Goal: Task Accomplishment & Management: Manage account settings

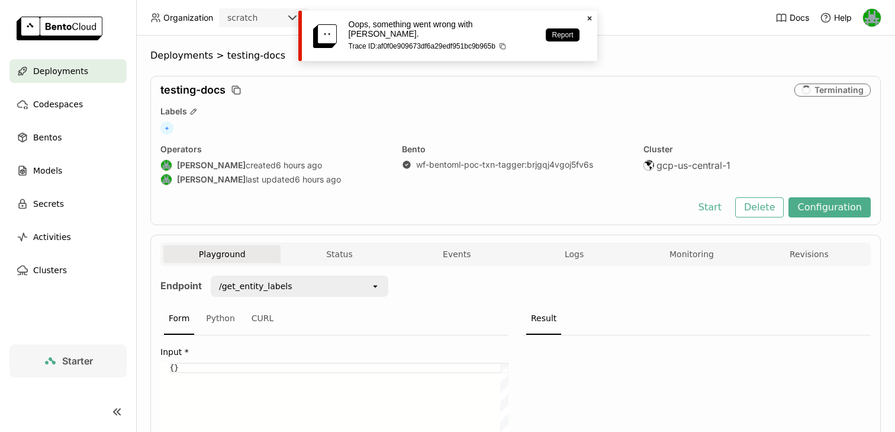
click at [75, 75] on span "Deployments" at bounding box center [60, 71] width 55 height 14
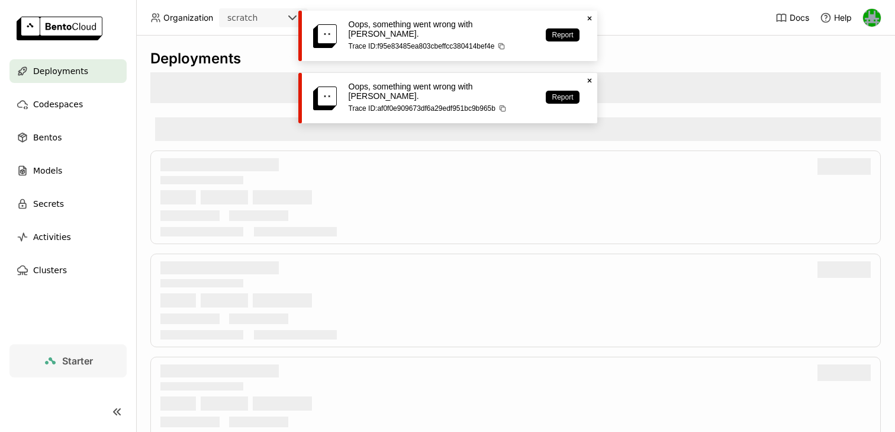
click at [262, 15] on div "scratch" at bounding box center [252, 17] width 65 height 17
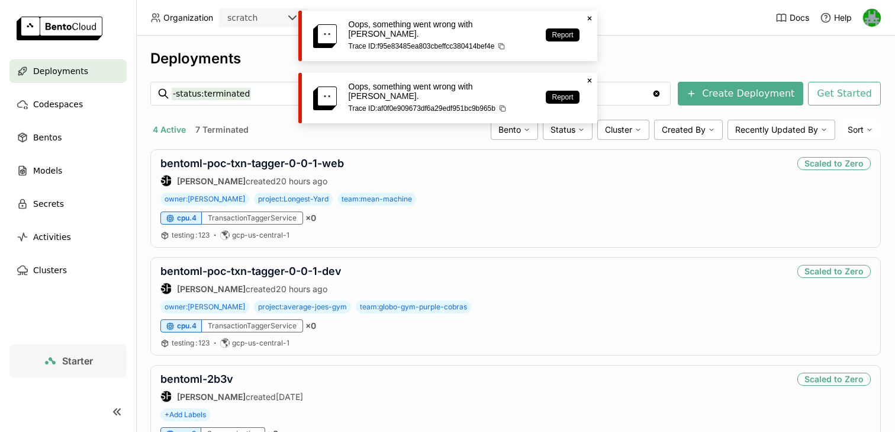
click at [258, 43] on div "Deployments -status:terminated -status:terminated Clear value Create Deployment…" at bounding box center [515, 234] width 759 height 396
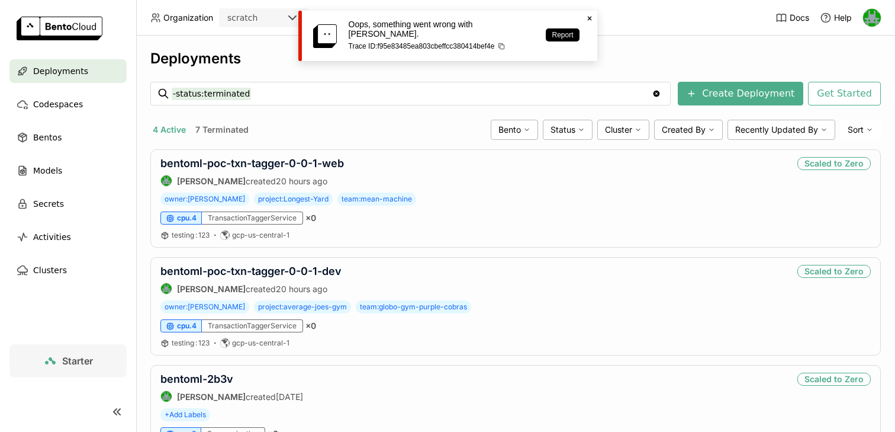
click at [281, 11] on div "scratch" at bounding box center [252, 17] width 65 height 17
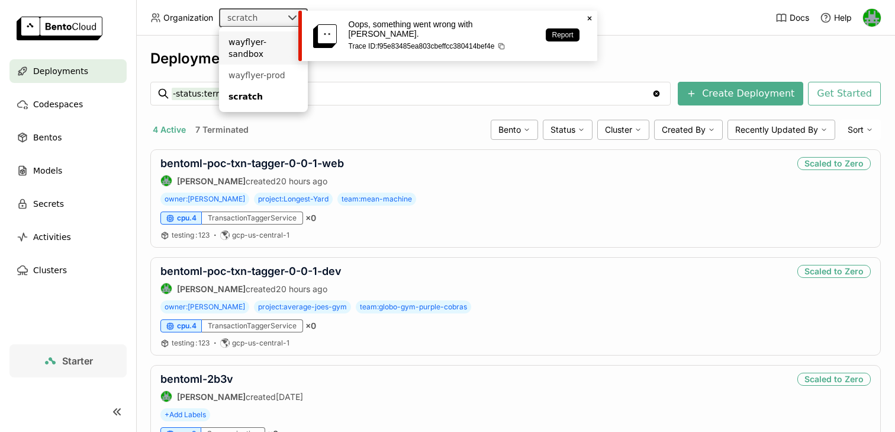
click at [269, 47] on div "wayflyer-sandbox" at bounding box center [264, 48] width 70 height 24
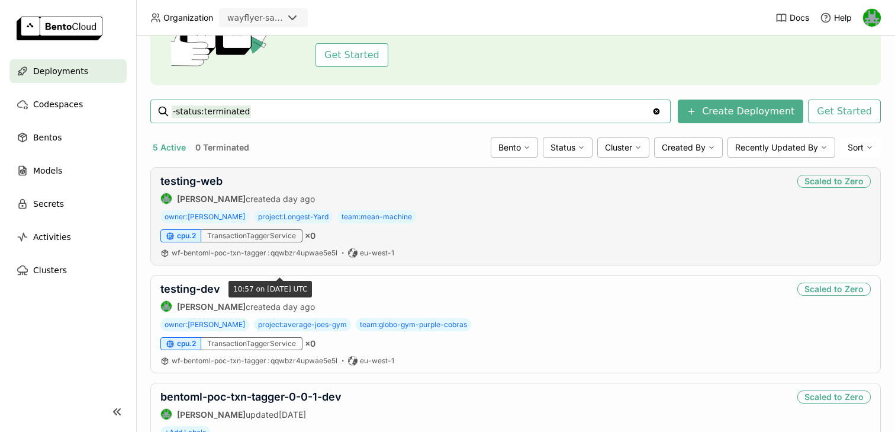
scroll to position [120, 0]
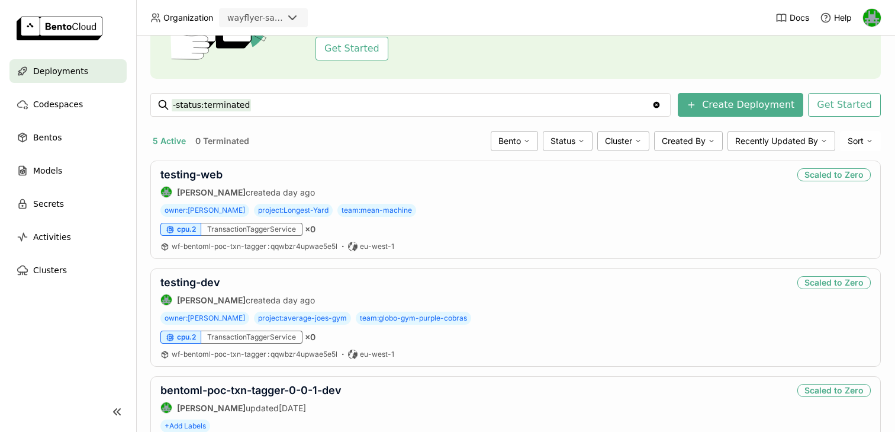
click at [86, 65] on div "Deployments" at bounding box center [67, 71] width 117 height 24
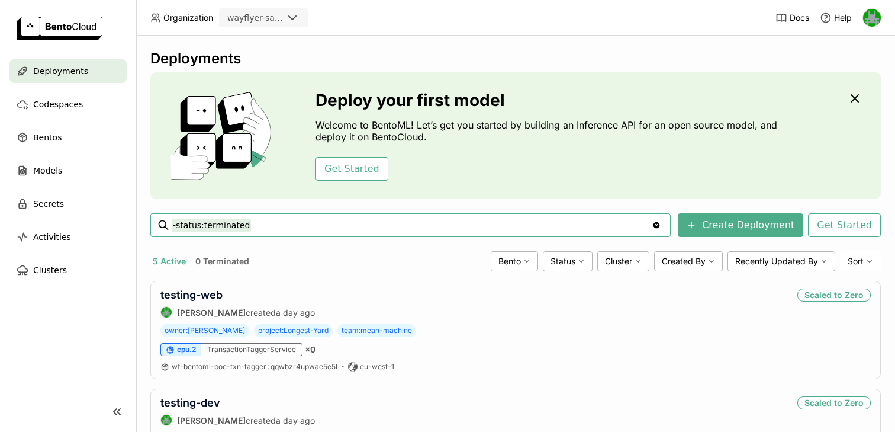
click at [268, 18] on div "wayflyer-sandbox" at bounding box center [255, 18] width 56 height 12
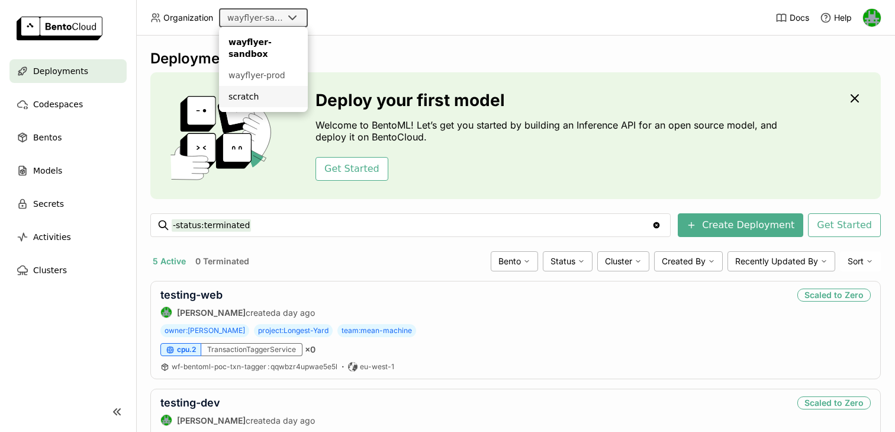
click at [246, 99] on div "scratch" at bounding box center [264, 97] width 70 height 12
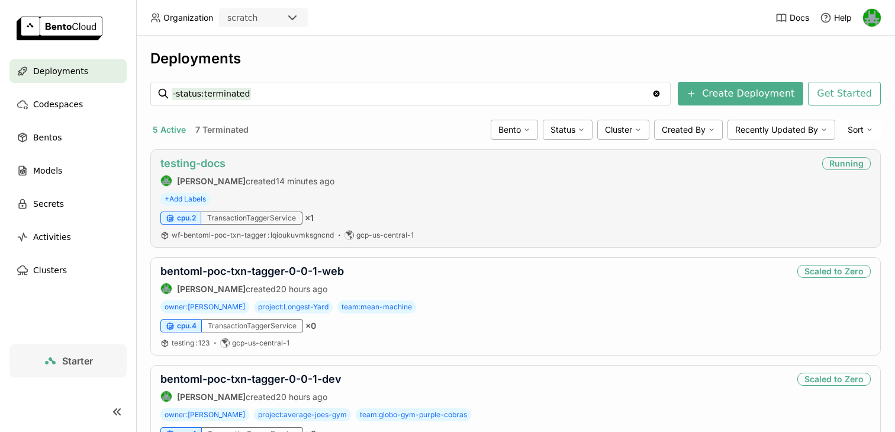
click at [207, 165] on link "testing-docs" at bounding box center [192, 163] width 65 height 12
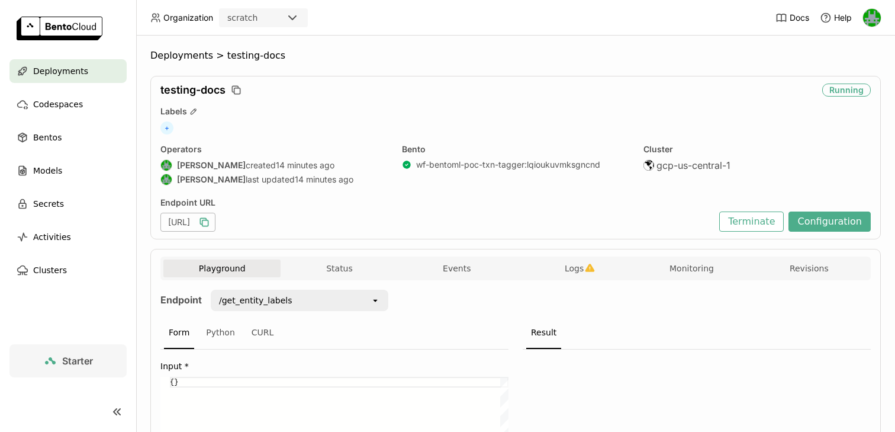
click at [210, 220] on icon "button" at bounding box center [204, 222] width 12 height 12
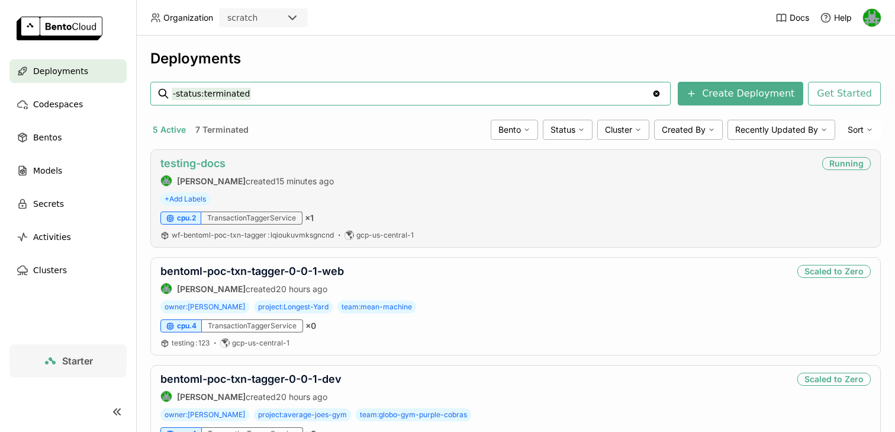
click at [204, 161] on link "testing-docs" at bounding box center [192, 163] width 65 height 12
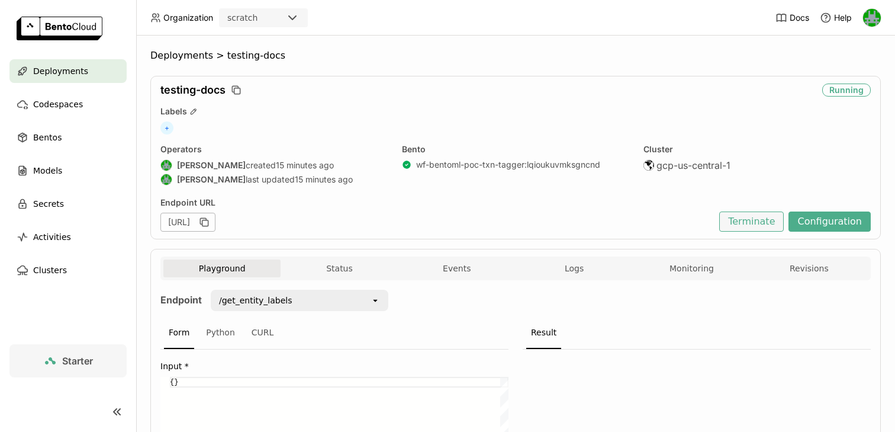
click at [747, 231] on button "Terminate" at bounding box center [751, 221] width 65 height 20
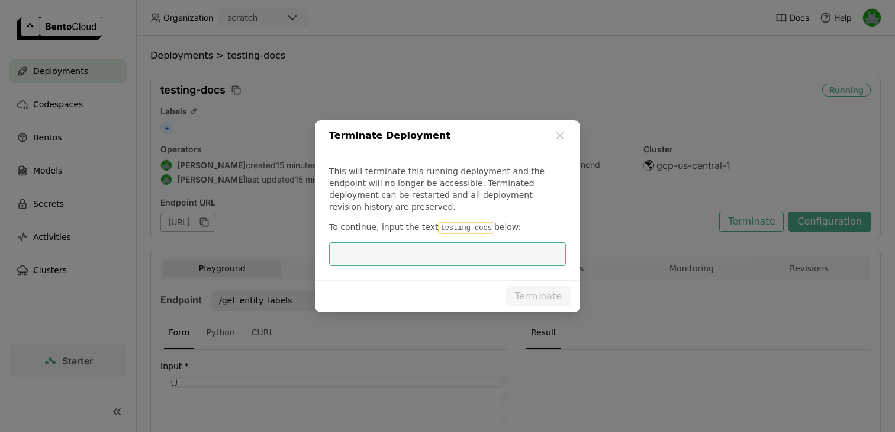
click at [455, 222] on code "testing-docs" at bounding box center [466, 228] width 56 height 12
drag, startPoint x: 467, startPoint y: 222, endPoint x: 435, endPoint y: 224, distance: 32.6
click at [438, 224] on code "testing-docs" at bounding box center [466, 228] width 56 height 12
copy code "testing-docs"
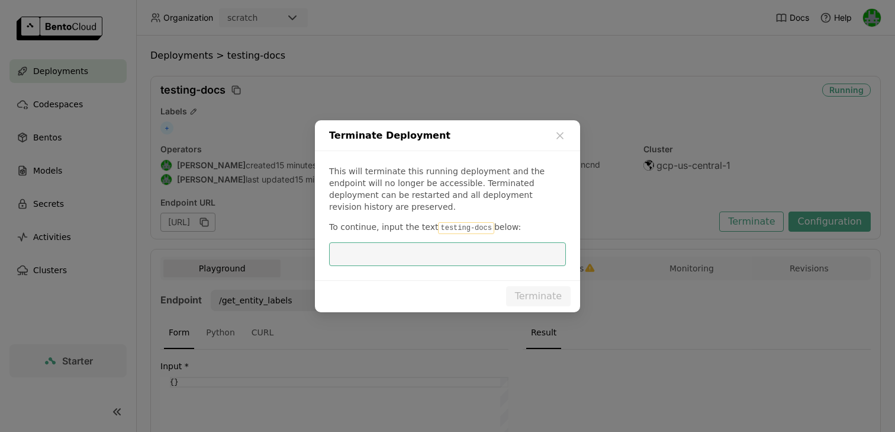
click at [432, 245] on input "dialog" at bounding box center [447, 254] width 223 height 23
paste input "testing-docs"
type input "testing-docs"
click at [525, 287] on button "Terminate" at bounding box center [538, 296] width 65 height 20
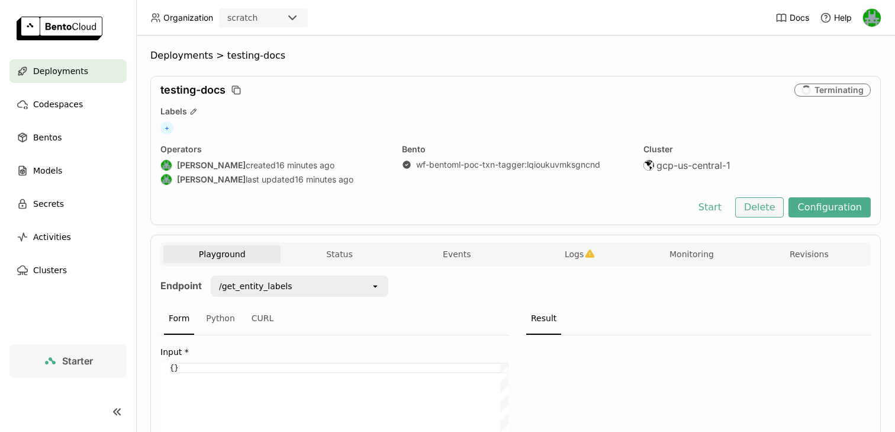
click at [751, 204] on button "Delete" at bounding box center [759, 207] width 49 height 20
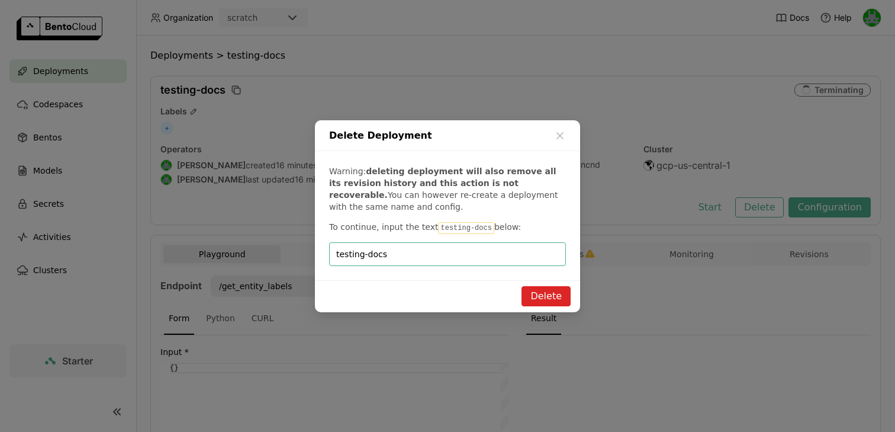
type input "testing-docs"
click at [543, 295] on button "Delete" at bounding box center [546, 296] width 49 height 20
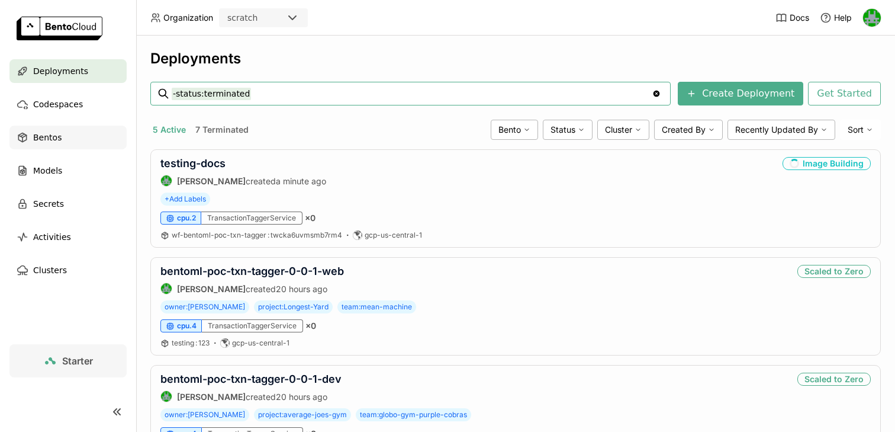
click at [73, 143] on div "Bentos" at bounding box center [67, 138] width 117 height 24
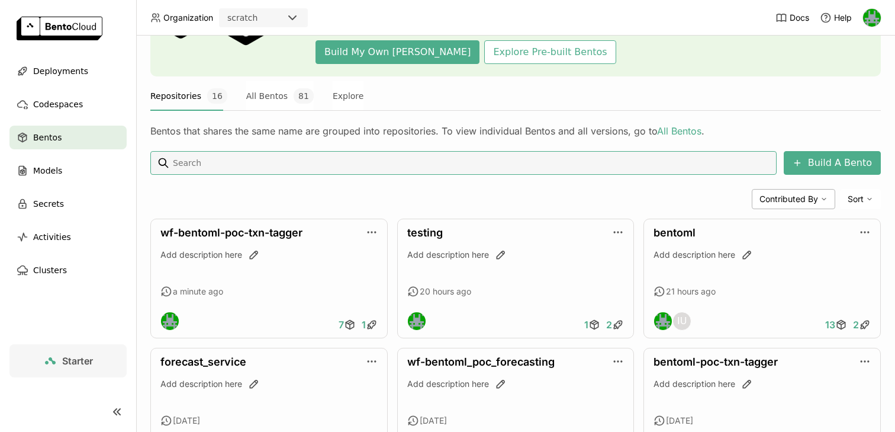
scroll to position [123, 0]
click at [224, 229] on link "wf-bentoml-poc-txn-tagger" at bounding box center [231, 232] width 142 height 12
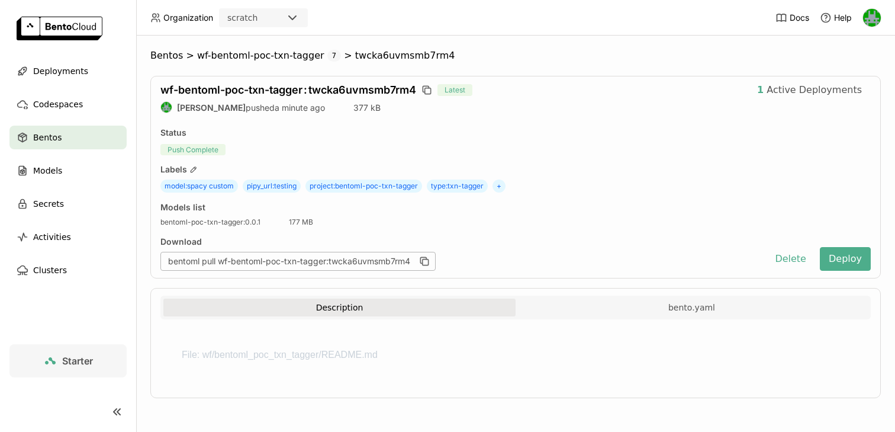
click at [343, 353] on p "File: wf/bentoml_poc_txn_tagger/README.md" at bounding box center [516, 355] width 668 height 14
click at [284, 351] on p "File: wf/bentoml_poc_txn_tagger/README.md" at bounding box center [516, 355] width 668 height 14
click at [368, 355] on p "File: wf/bentoml_poc_txn_tagger/README.md" at bounding box center [516, 355] width 668 height 14
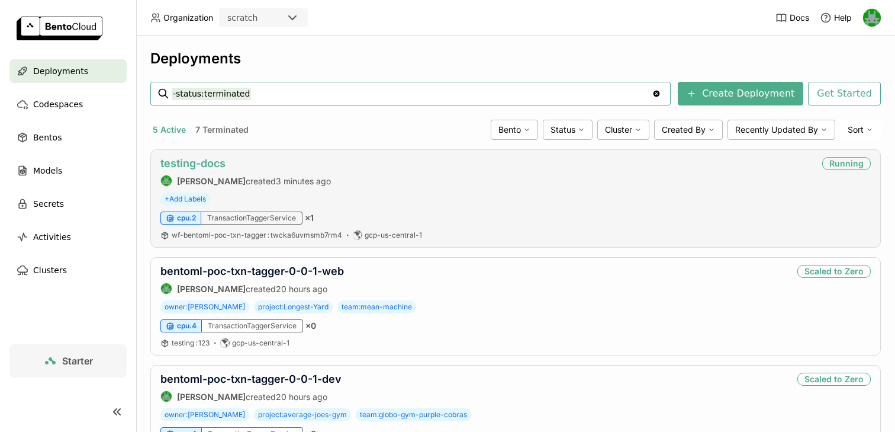
click at [213, 165] on link "testing-docs" at bounding box center [192, 163] width 65 height 12
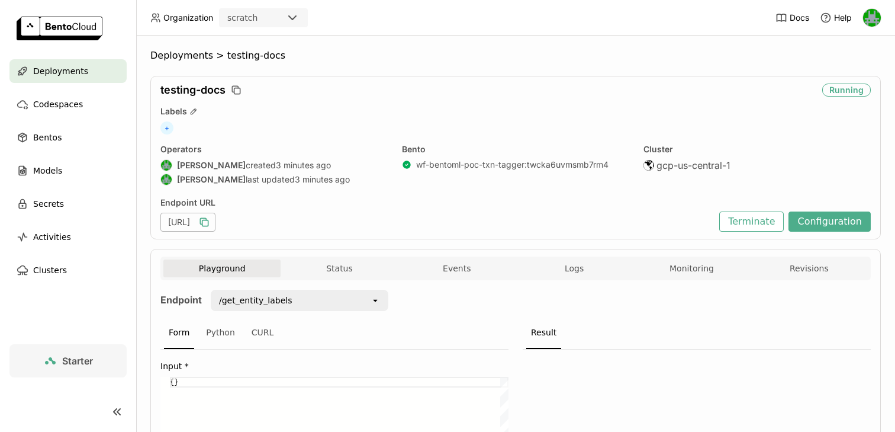
click at [210, 221] on icon "button" at bounding box center [204, 222] width 12 height 12
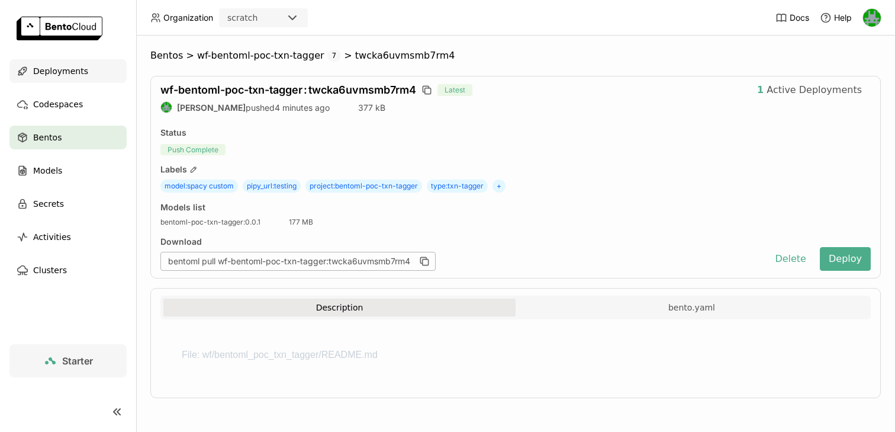
click at [73, 66] on span "Deployments" at bounding box center [60, 71] width 55 height 14
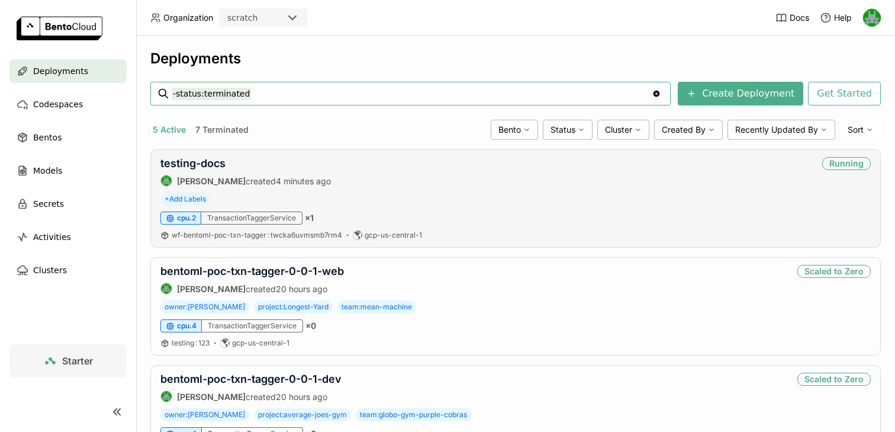
click at [215, 171] on div "testing-docs [PERSON_NAME] created 4 minutes ago" at bounding box center [245, 172] width 171 height 30
click at [211, 164] on link "testing-docs" at bounding box center [192, 163] width 65 height 12
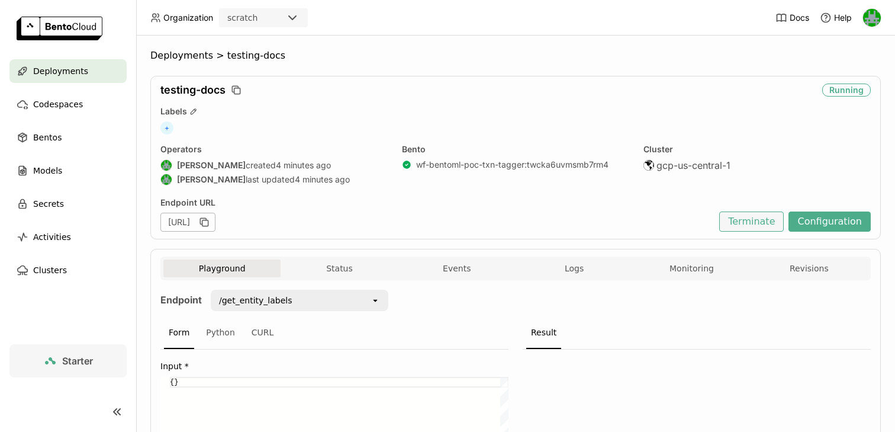
click at [769, 222] on button "Terminate" at bounding box center [751, 221] width 65 height 20
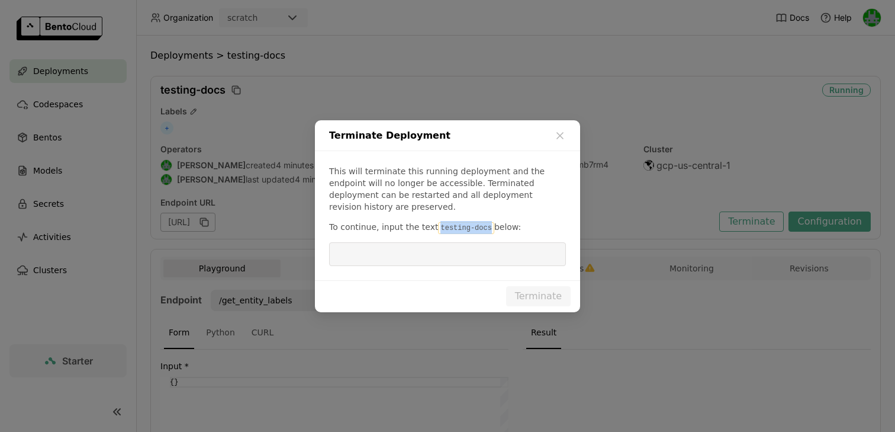
drag, startPoint x: 487, startPoint y: 221, endPoint x: 434, endPoint y: 223, distance: 52.7
click at [434, 223] on p "To continue, input the text testing-docs below:" at bounding box center [447, 227] width 237 height 13
copy code "testing-docs"
click at [436, 256] on input "dialog" at bounding box center [447, 254] width 223 height 23
paste input "testing-docs"
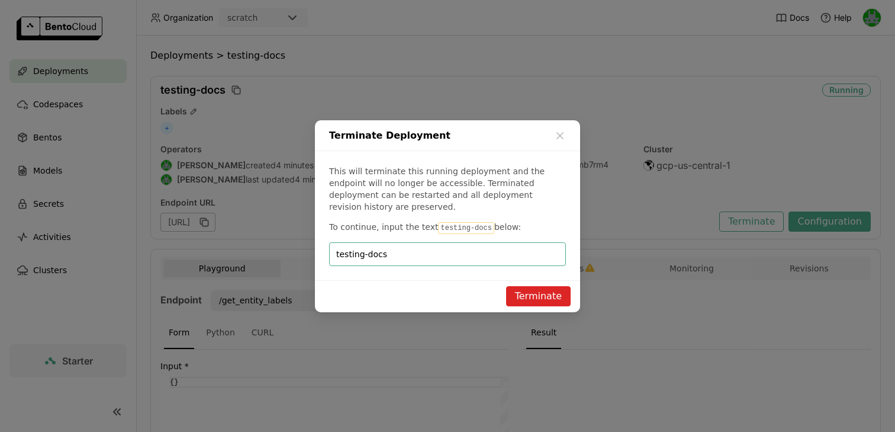
type input "testing-docs"
click at [536, 294] on button "Terminate" at bounding box center [538, 296] width 65 height 20
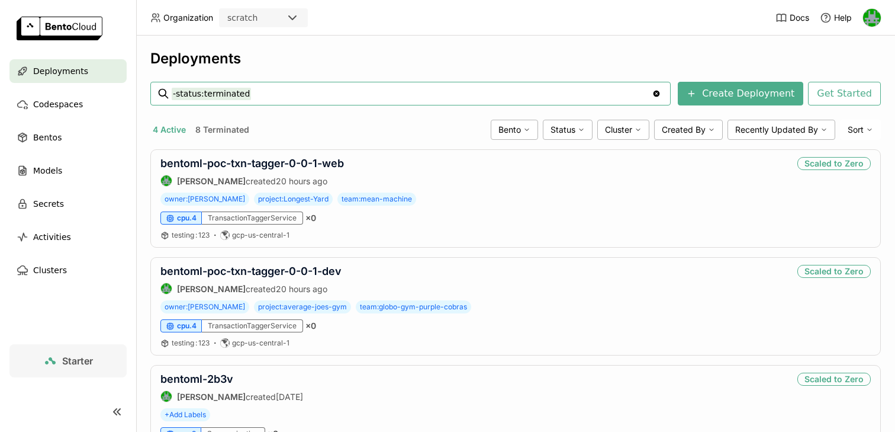
click at [295, 17] on icon at bounding box center [292, 18] width 7 height 4
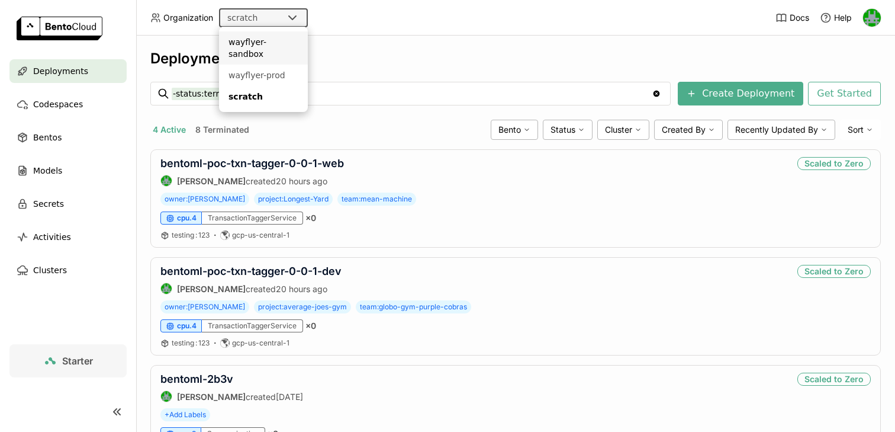
click at [271, 44] on div "wayflyer-sandbox" at bounding box center [264, 48] width 70 height 24
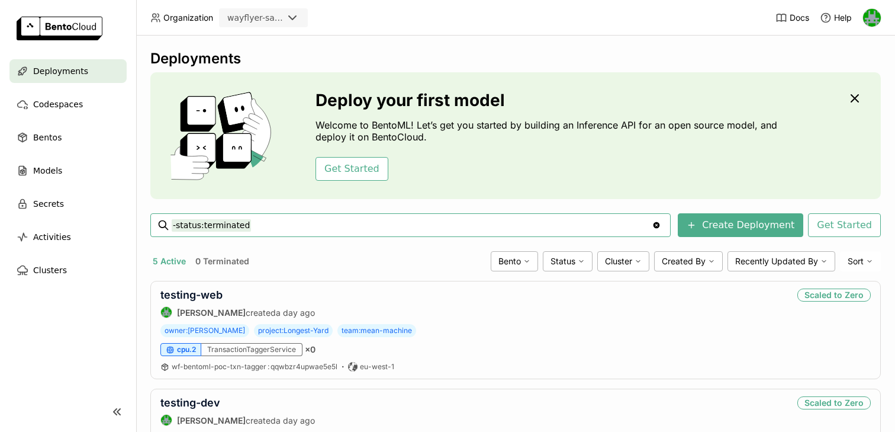
click at [290, 20] on icon at bounding box center [292, 18] width 14 height 14
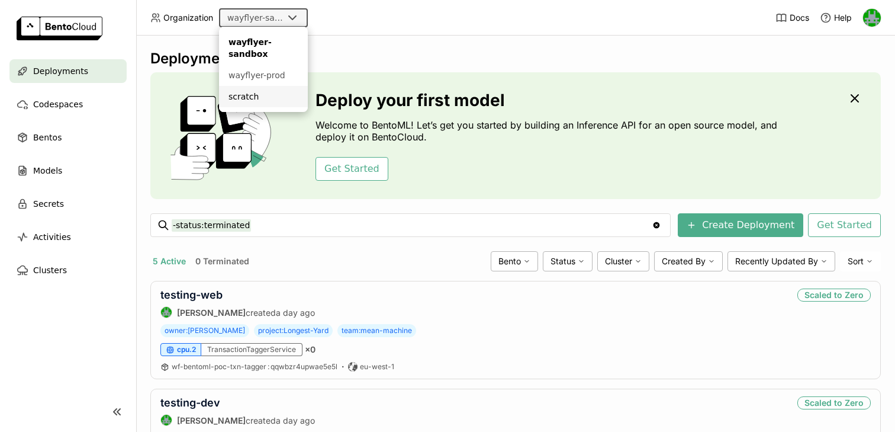
click at [265, 94] on div "scratch" at bounding box center [264, 97] width 70 height 12
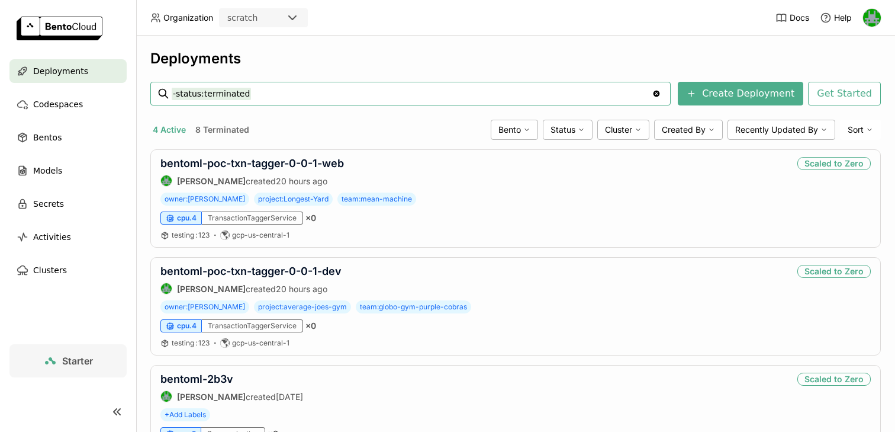
click at [231, 134] on button "8 Terminated" at bounding box center [222, 129] width 59 height 15
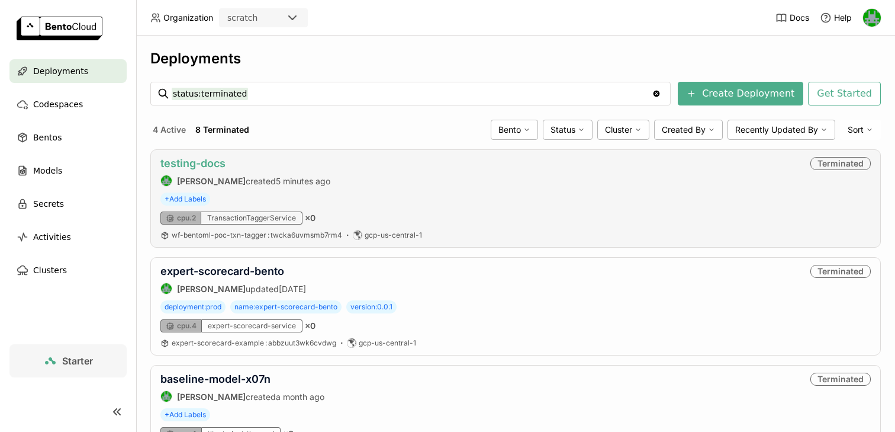
click at [181, 161] on link "testing-docs" at bounding box center [192, 163] width 65 height 12
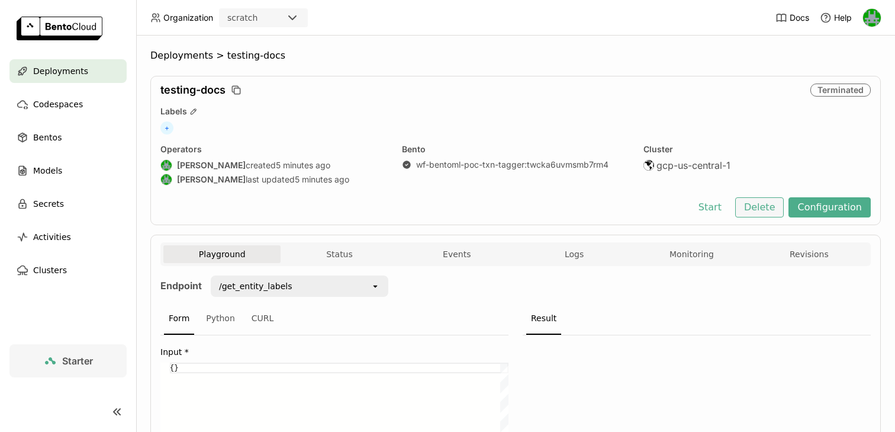
click at [768, 210] on button "Delete" at bounding box center [759, 207] width 49 height 20
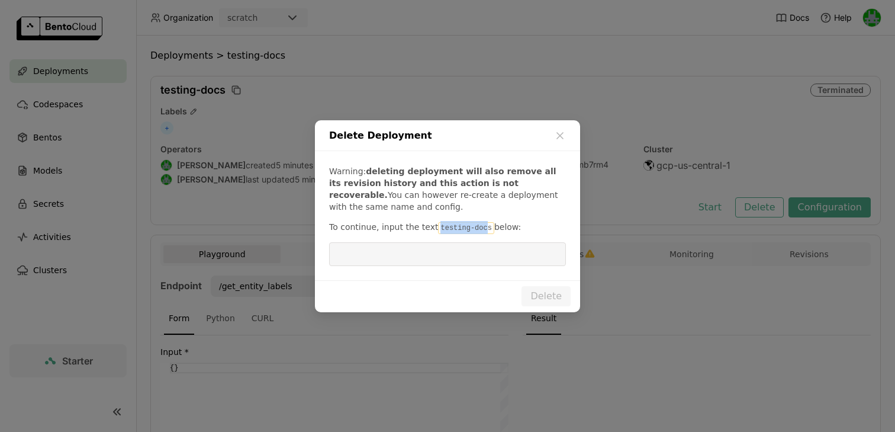
drag, startPoint x: 483, startPoint y: 229, endPoint x: 433, endPoint y: 229, distance: 49.1
click at [438, 229] on code "testing-docs" at bounding box center [466, 228] width 56 height 12
copy code "testing-doc"
click at [429, 258] on input "dialog" at bounding box center [447, 254] width 223 height 23
paste input "testing-doc"
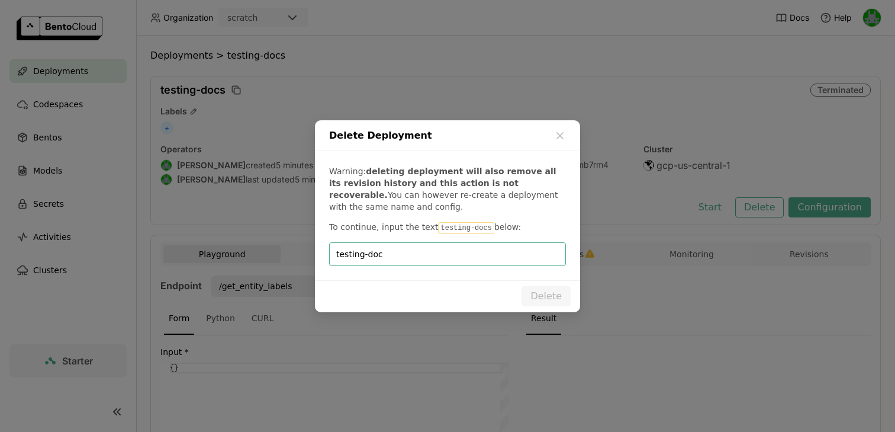
click at [510, 253] on input "testing-doc" at bounding box center [447, 254] width 223 height 23
type input "testing-docs"
click at [544, 287] on button "Delete" at bounding box center [546, 296] width 49 height 20
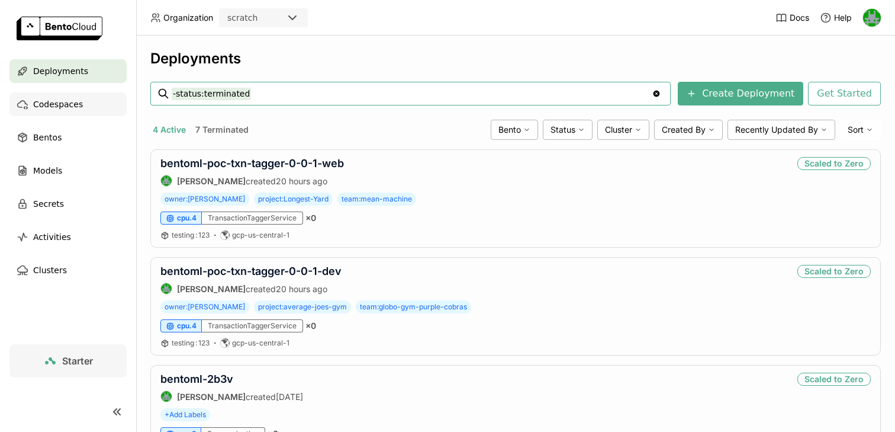
click at [67, 93] on div "Codespaces" at bounding box center [67, 104] width 117 height 24
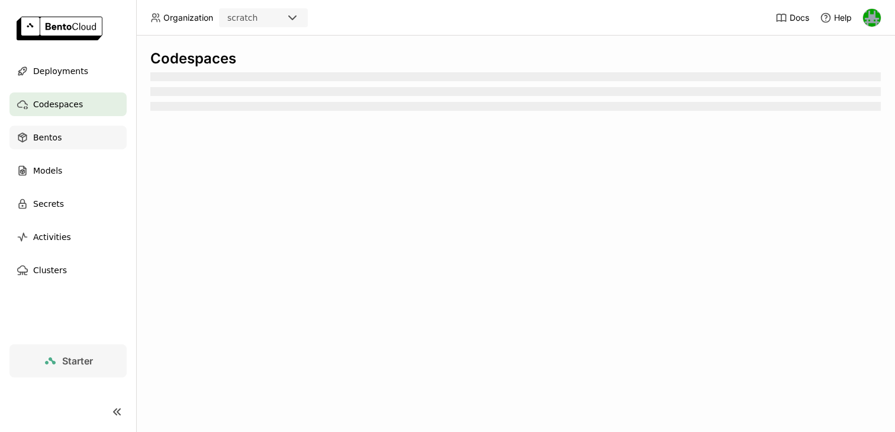
click at [61, 146] on div "Bentos" at bounding box center [67, 138] width 117 height 24
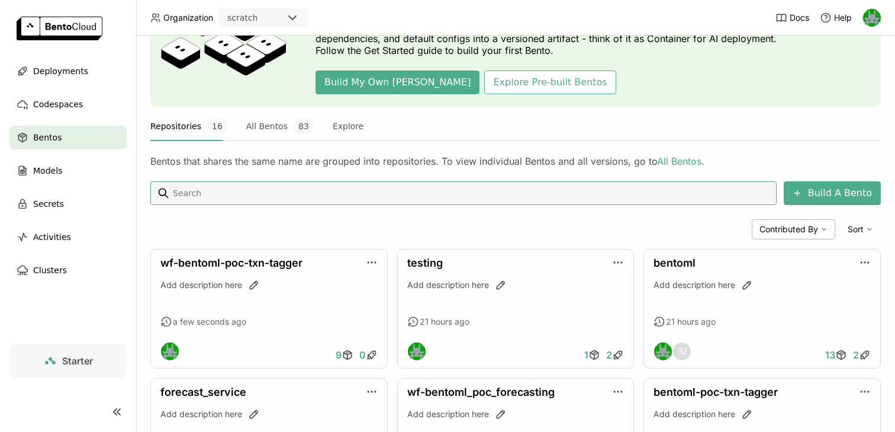
scroll to position [127, 0]
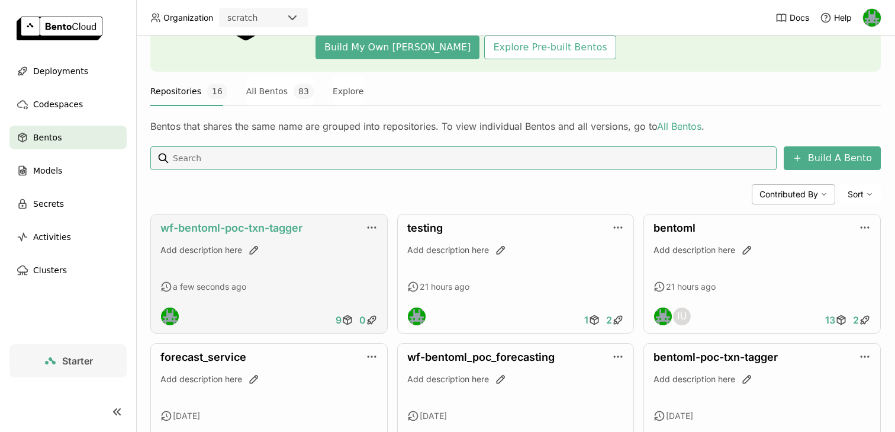
click at [269, 223] on link "wf-bentoml-poc-txn-tagger" at bounding box center [231, 227] width 142 height 12
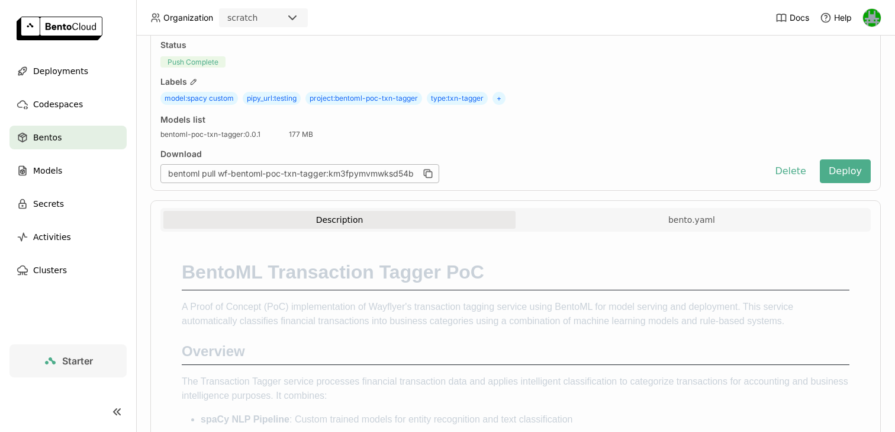
scroll to position [102, 0]
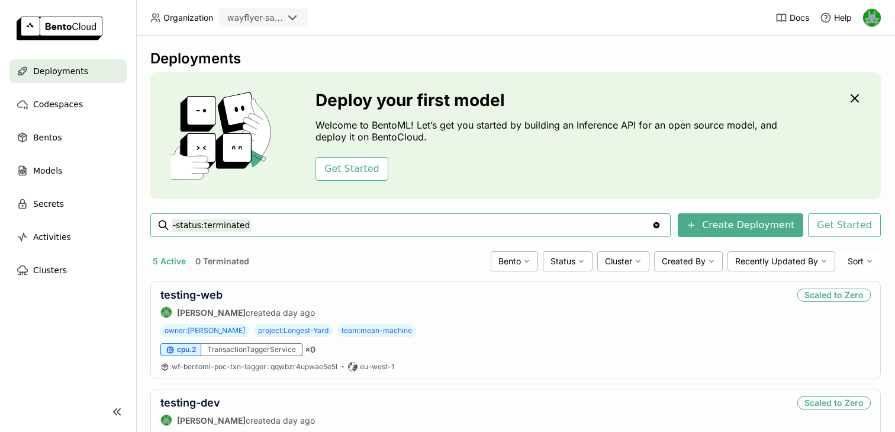
click at [872, 24] on img at bounding box center [872, 18] width 18 height 18
click at [851, 59] on span "API Tokens" at bounding box center [854, 62] width 42 height 11
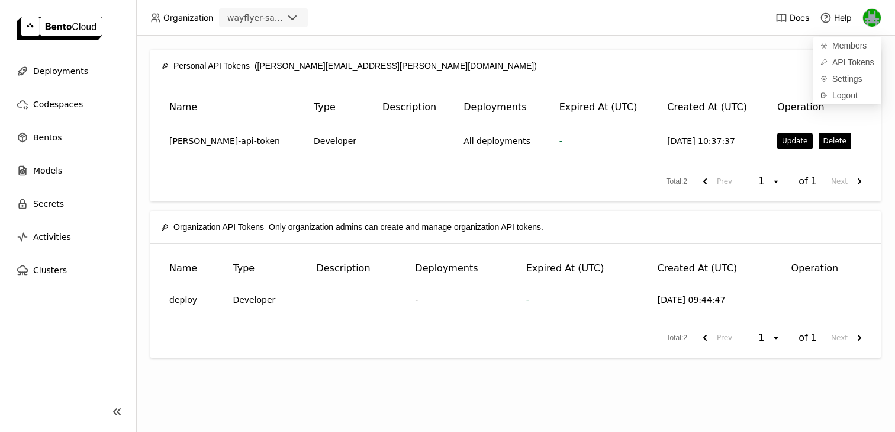
click at [749, 65] on div "Create" at bounding box center [710, 65] width 322 height 21
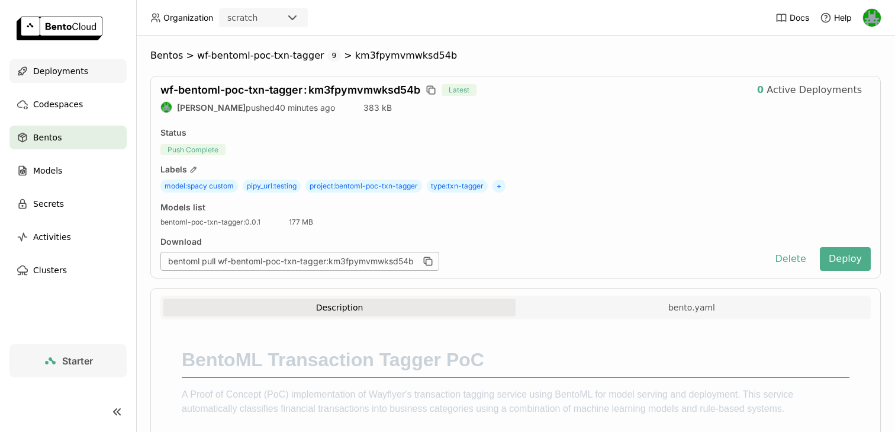
scroll to position [102, 0]
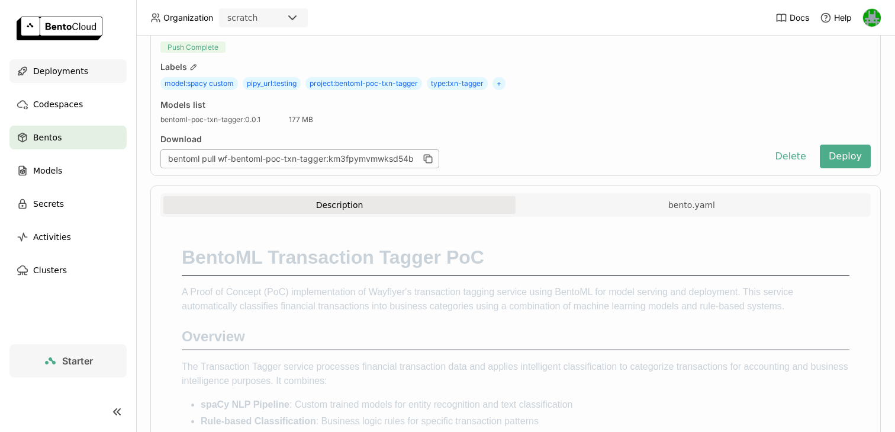
click at [91, 73] on div "Deployments" at bounding box center [67, 71] width 117 height 24
